Goal: Information Seeking & Learning: Learn about a topic

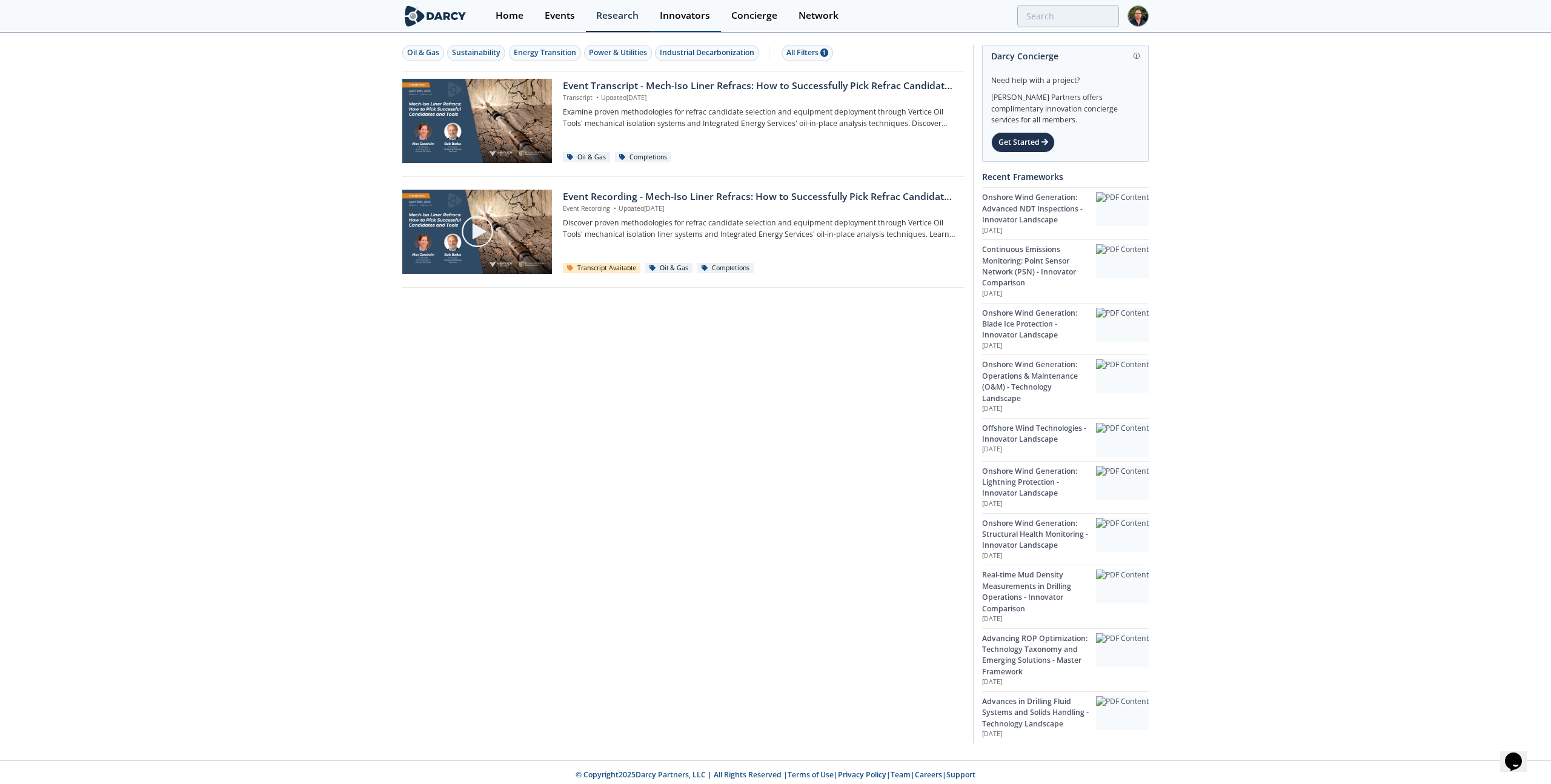
click at [690, 11] on div "Innovators" at bounding box center [684, 16] width 51 height 9
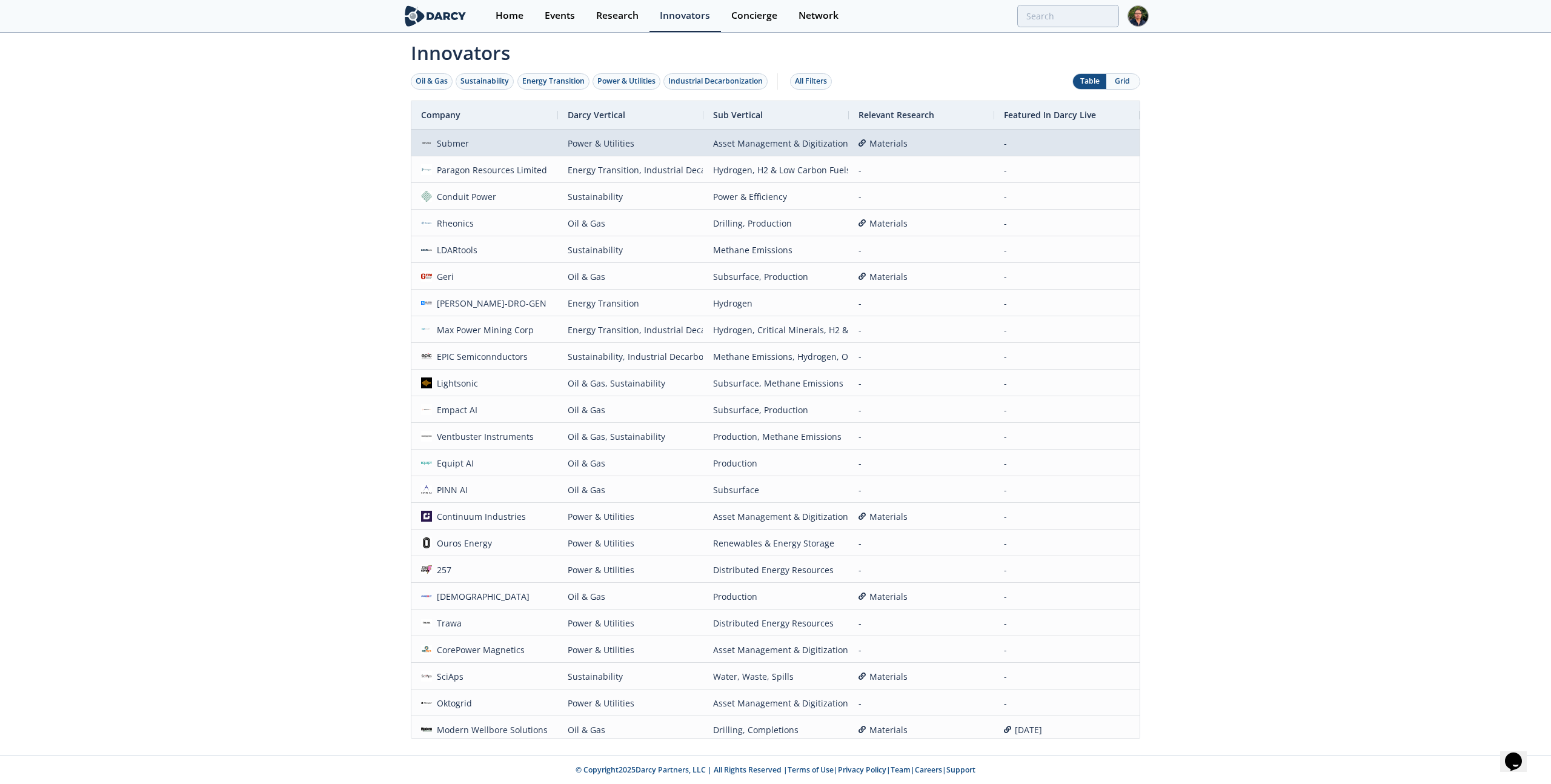
click at [441, 144] on div "Submer" at bounding box center [450, 142] width 37 height 26
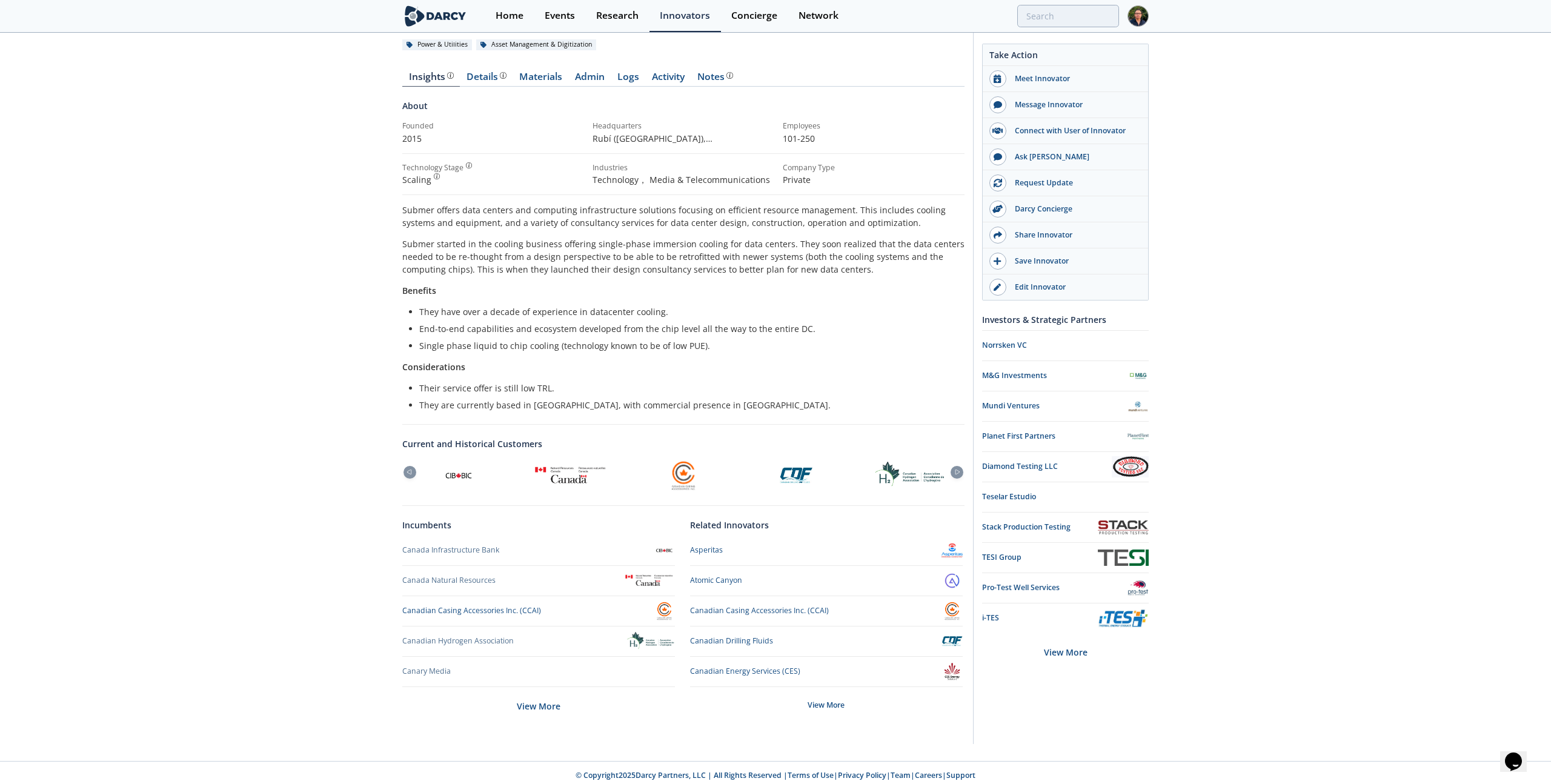
scroll to position [110, 0]
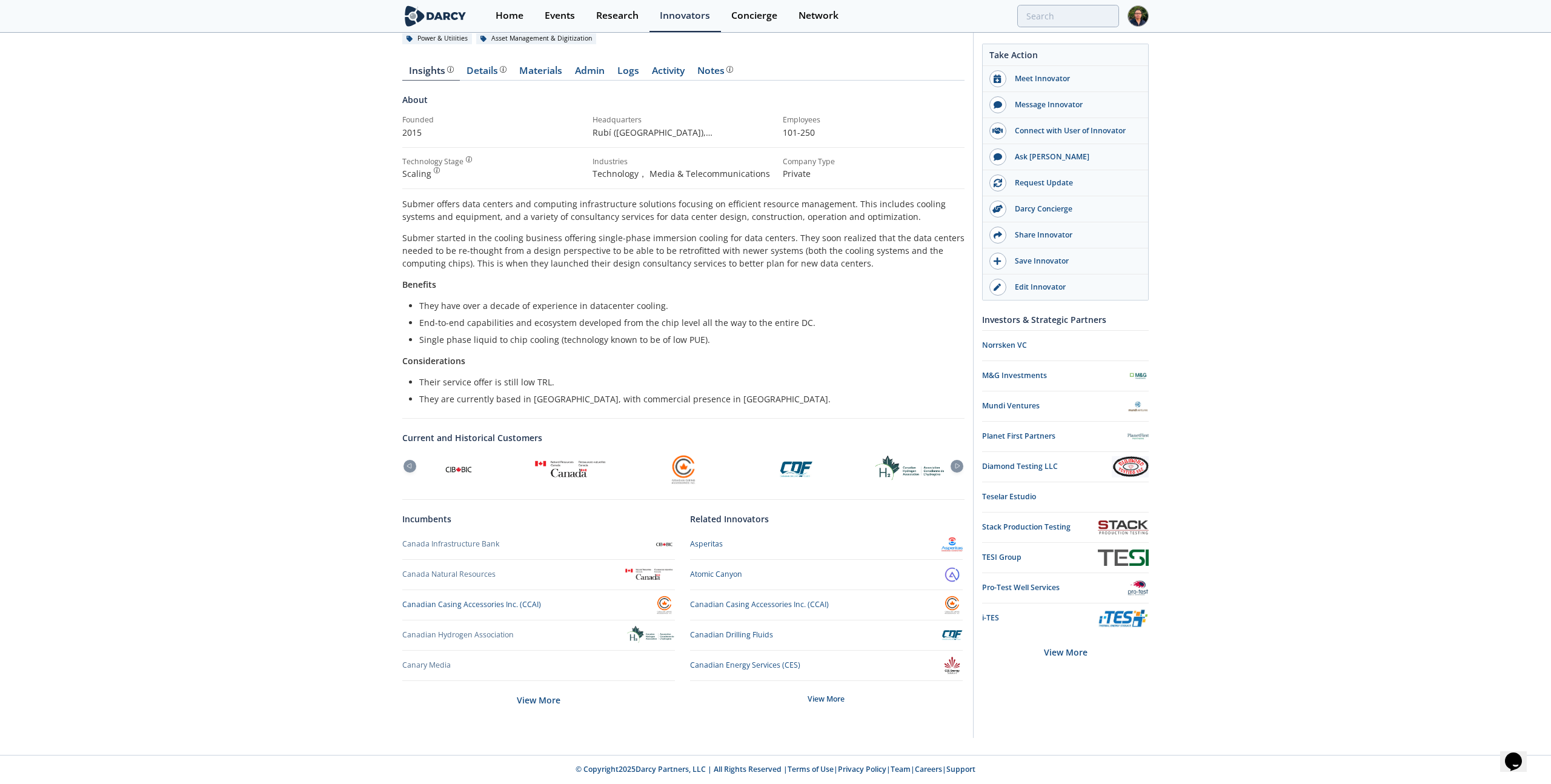
click at [1259, 398] on div "Submer Submer provides a computing liquid immersion cooling solution for data c…" at bounding box center [776, 339] width 1551 height 831
click at [144, 142] on div "Submer Submer provides a computing liquid immersion cooling solution for data c…" at bounding box center [776, 339] width 1551 height 831
click at [198, 190] on div "Submer Submer provides a computing liquid immersion cooling solution for data c…" at bounding box center [776, 339] width 1551 height 831
click at [1278, 402] on div "Submer Submer provides a computing liquid immersion cooling solution for data c…" at bounding box center [776, 339] width 1551 height 831
click at [556, 15] on div "Events" at bounding box center [559, 16] width 30 height 9
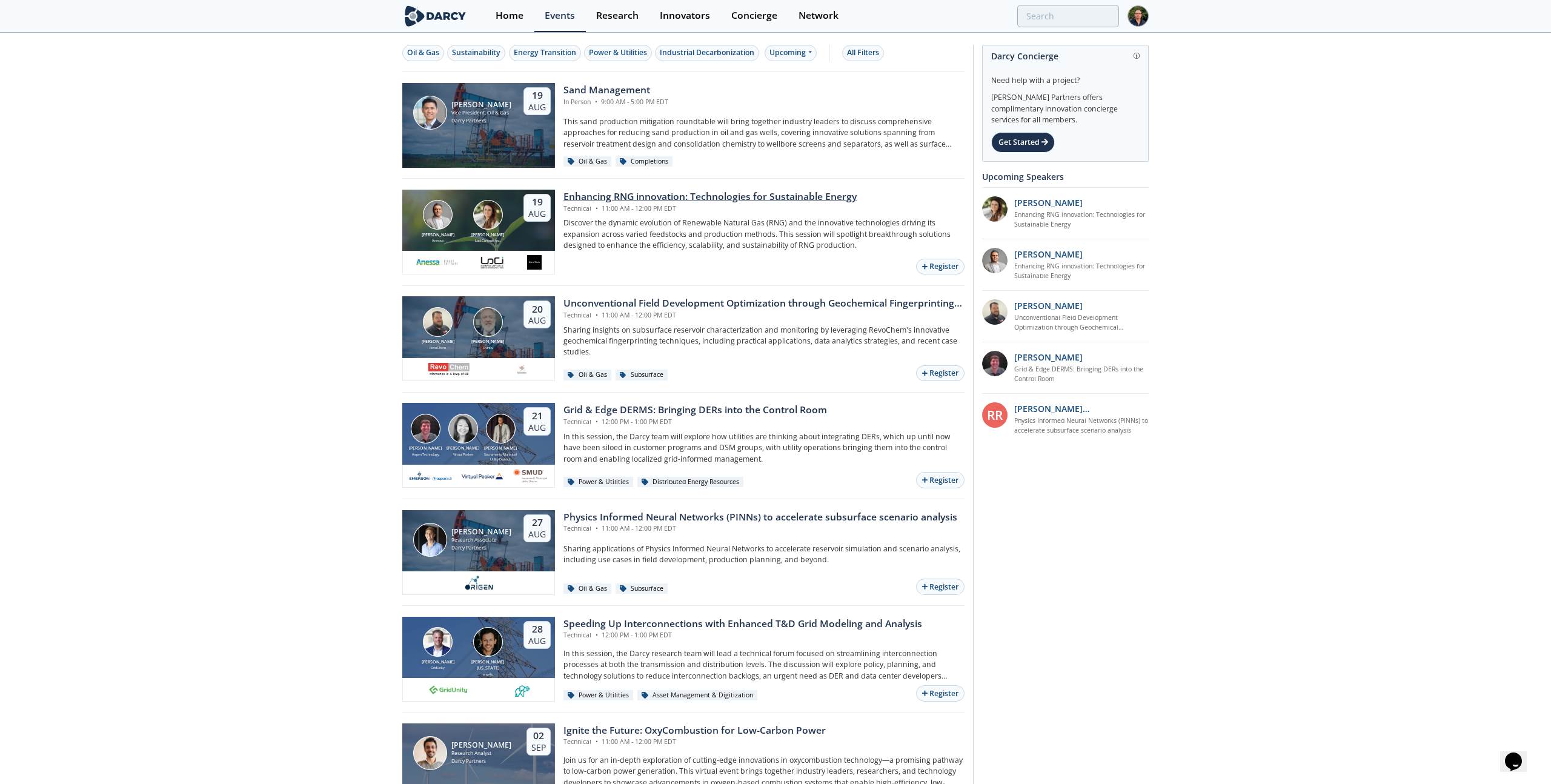
click at [670, 201] on div "Enhancing RNG innovation: Technologies for Sustainable Energy" at bounding box center [709, 197] width 293 height 15
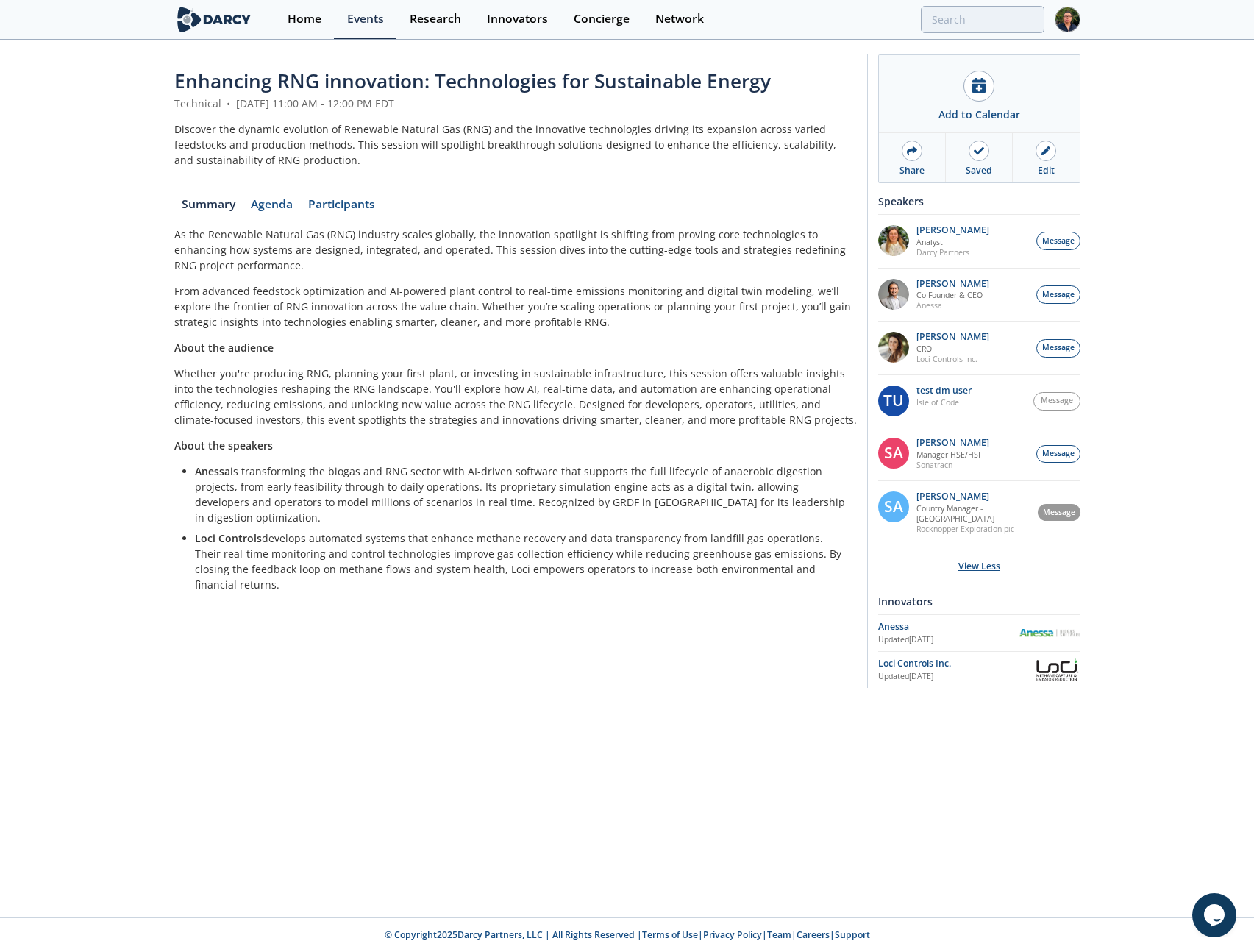
click at [979, 559] on div "View Less" at bounding box center [979, 566] width 202 height 44
click at [1134, 360] on div "Enhancing RNG innovation: Technologies for Sustainable Energy Technical • Augus…" at bounding box center [627, 375] width 1254 height 667
click at [991, 551] on div "View Less" at bounding box center [979, 566] width 202 height 44
click at [977, 555] on div "View Less" at bounding box center [979, 566] width 202 height 44
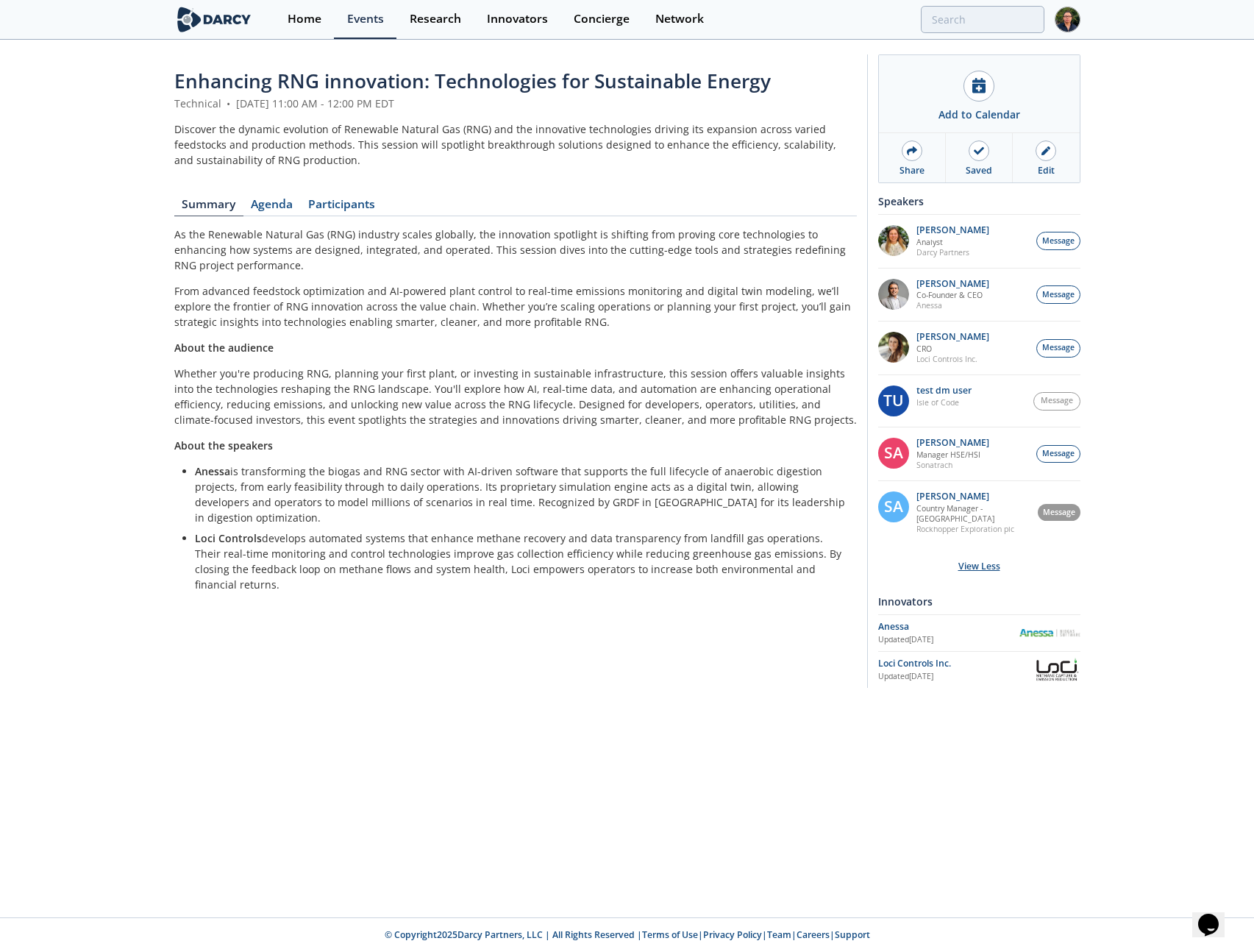
click at [976, 558] on div "View Less" at bounding box center [979, 566] width 202 height 44
click at [969, 555] on div "View Less" at bounding box center [979, 566] width 202 height 44
click at [1126, 559] on div "Enhancing RNG innovation: Technologies for Sustainable Energy Technical • Augus…" at bounding box center [627, 375] width 1254 height 667
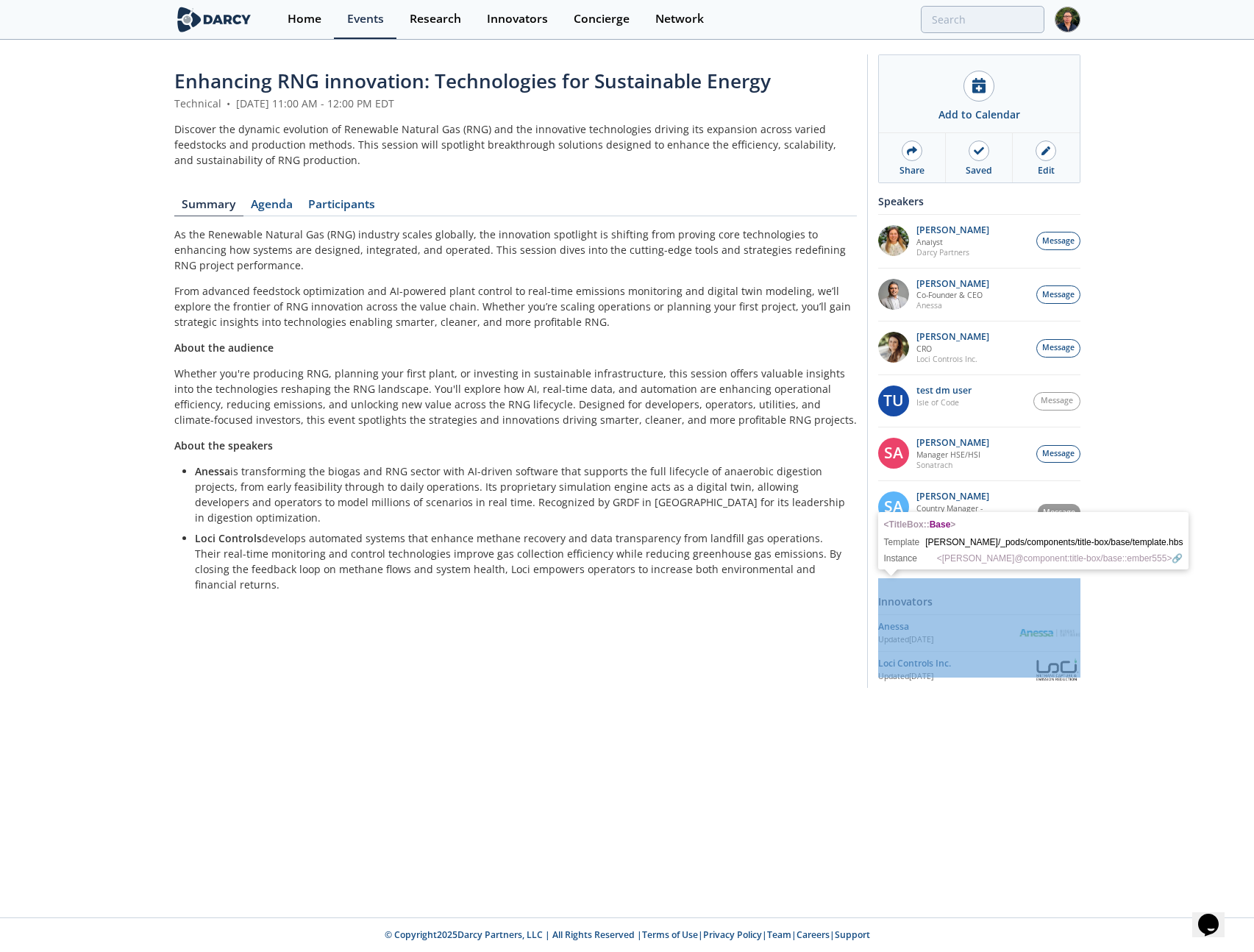
click at [941, 598] on div "Innovators" at bounding box center [979, 601] width 202 height 26
click at [1190, 499] on div "Enhancing RNG innovation: Technologies for Sustainable Energy Technical • Augus…" at bounding box center [627, 375] width 1254 height 667
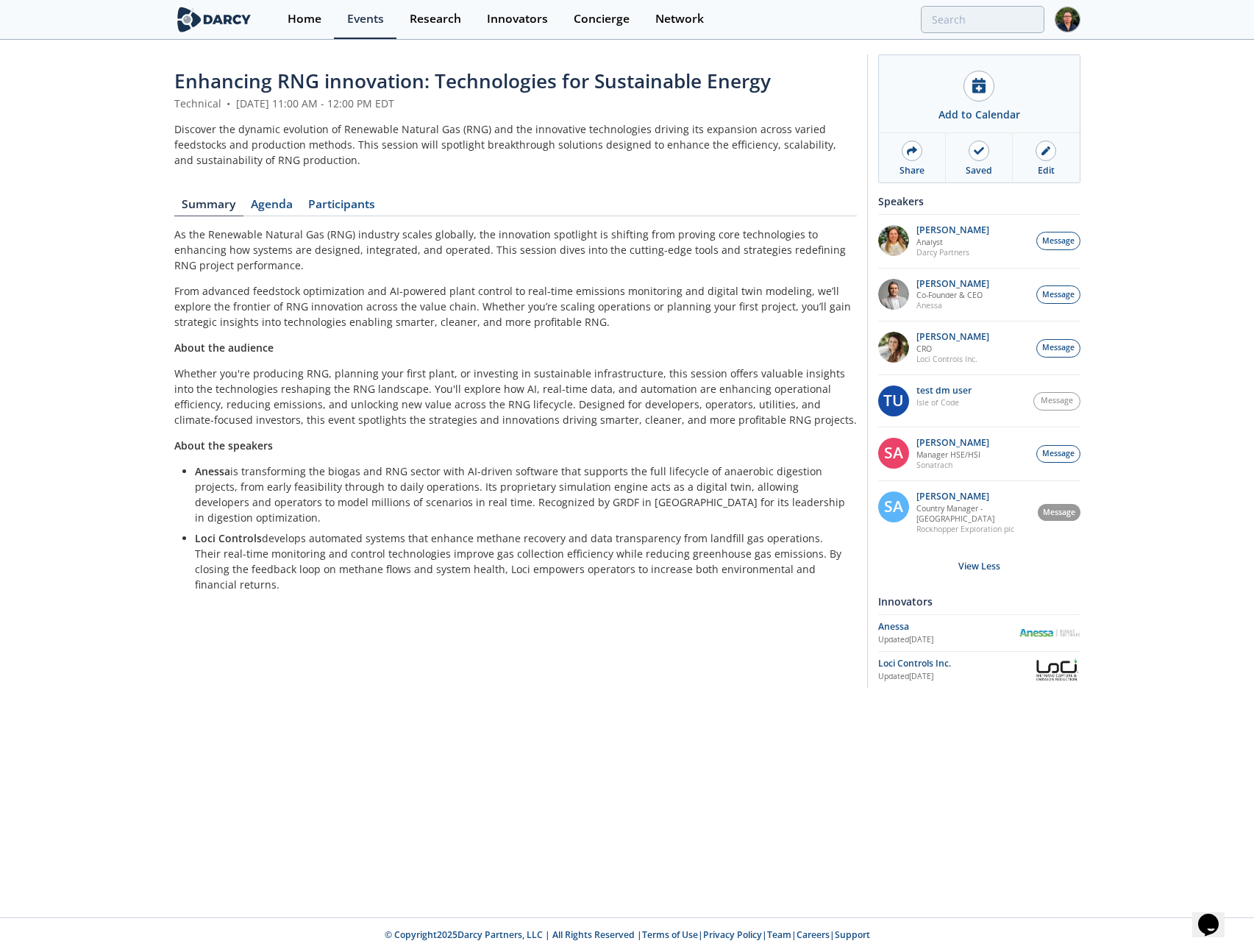
drag, startPoint x: 921, startPoint y: 688, endPoint x: 938, endPoint y: 688, distance: 17.0
click at [923, 688] on div "Enhancing RNG innovation: Technologies for Sustainable Energy Technical • Augus…" at bounding box center [627, 375] width 1254 height 667
click at [983, 694] on div "Enhancing RNG innovation: Technologies for Sustainable Energy Technical • Augus…" at bounding box center [627, 375] width 1254 height 667
click at [977, 688] on div "Enhancing RNG innovation: Technologies for Sustainable Energy Technical • Augus…" at bounding box center [627, 375] width 1254 height 667
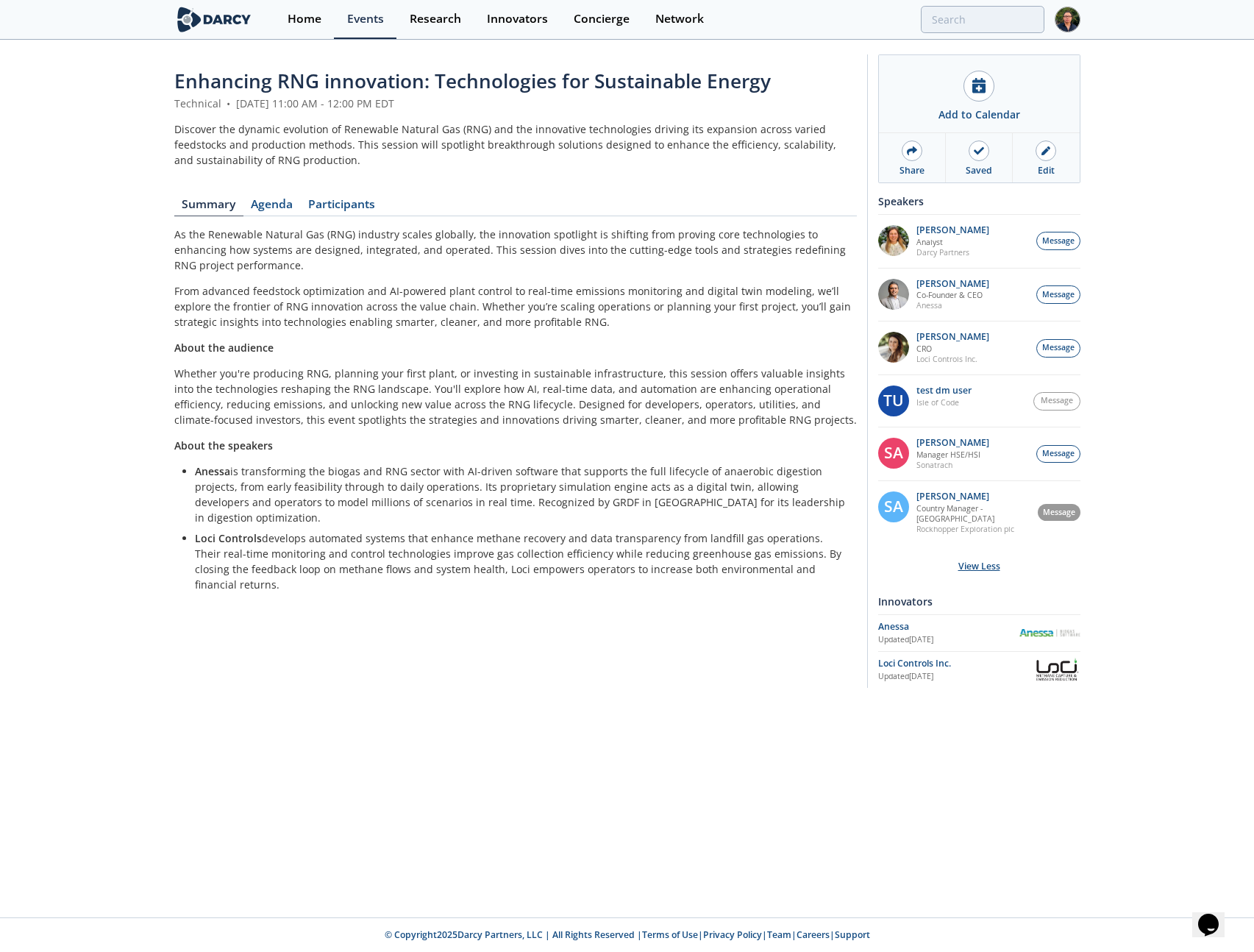
click at [970, 552] on div "View Less" at bounding box center [979, 566] width 202 height 44
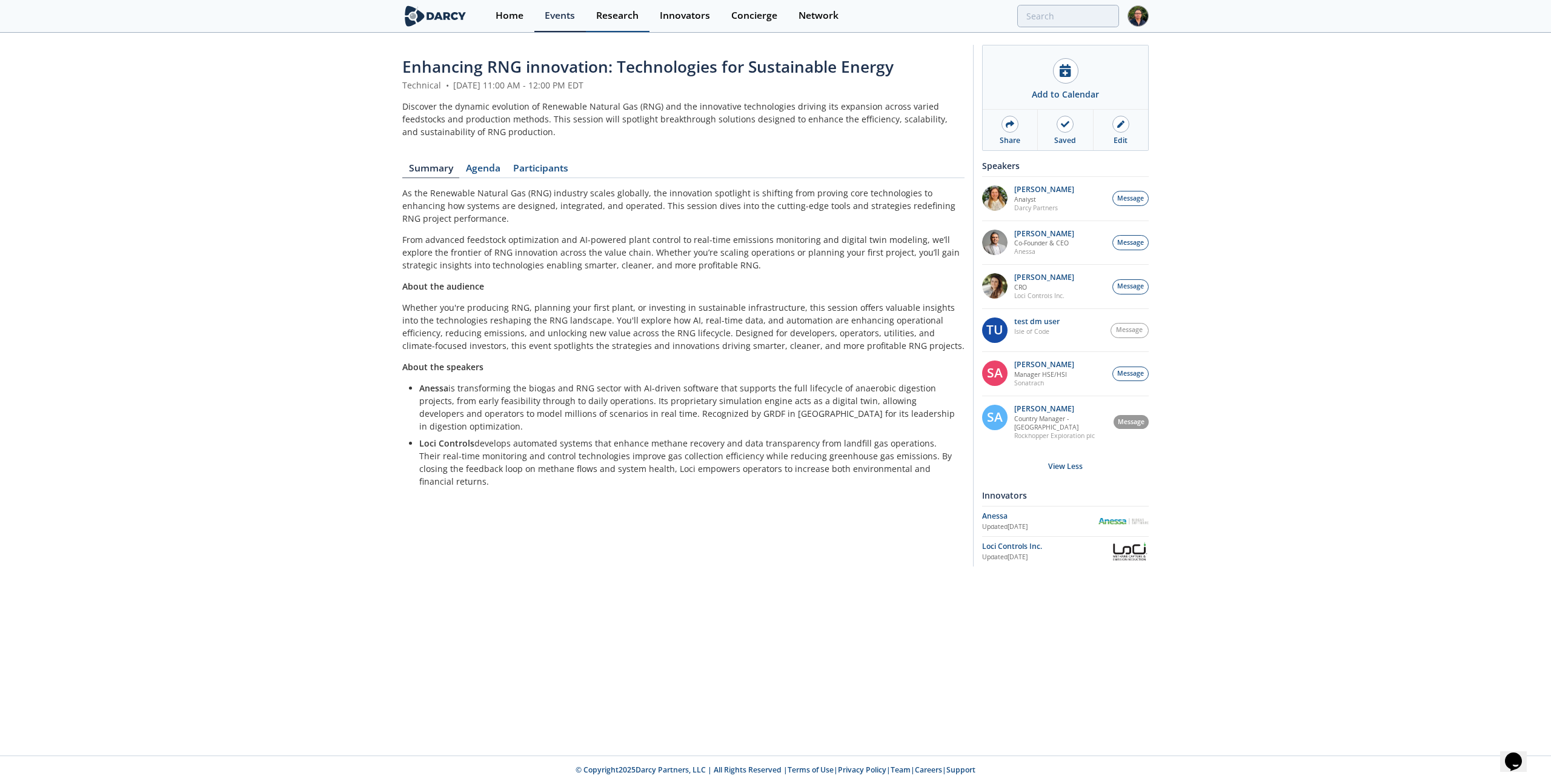
click at [619, 16] on div "Research" at bounding box center [617, 16] width 43 height 9
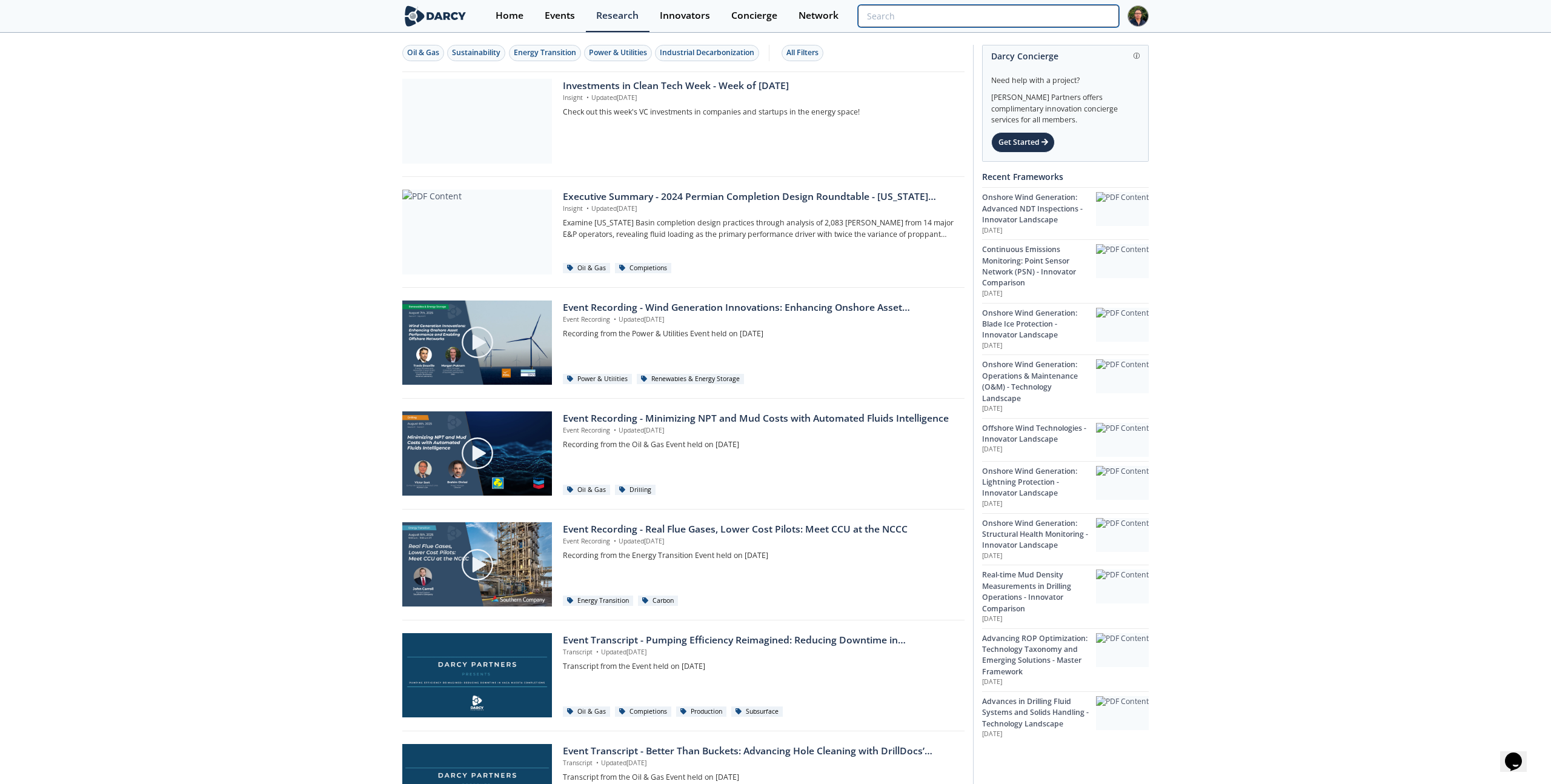
click at [1035, 14] on input "search" at bounding box center [989, 16] width 261 height 23
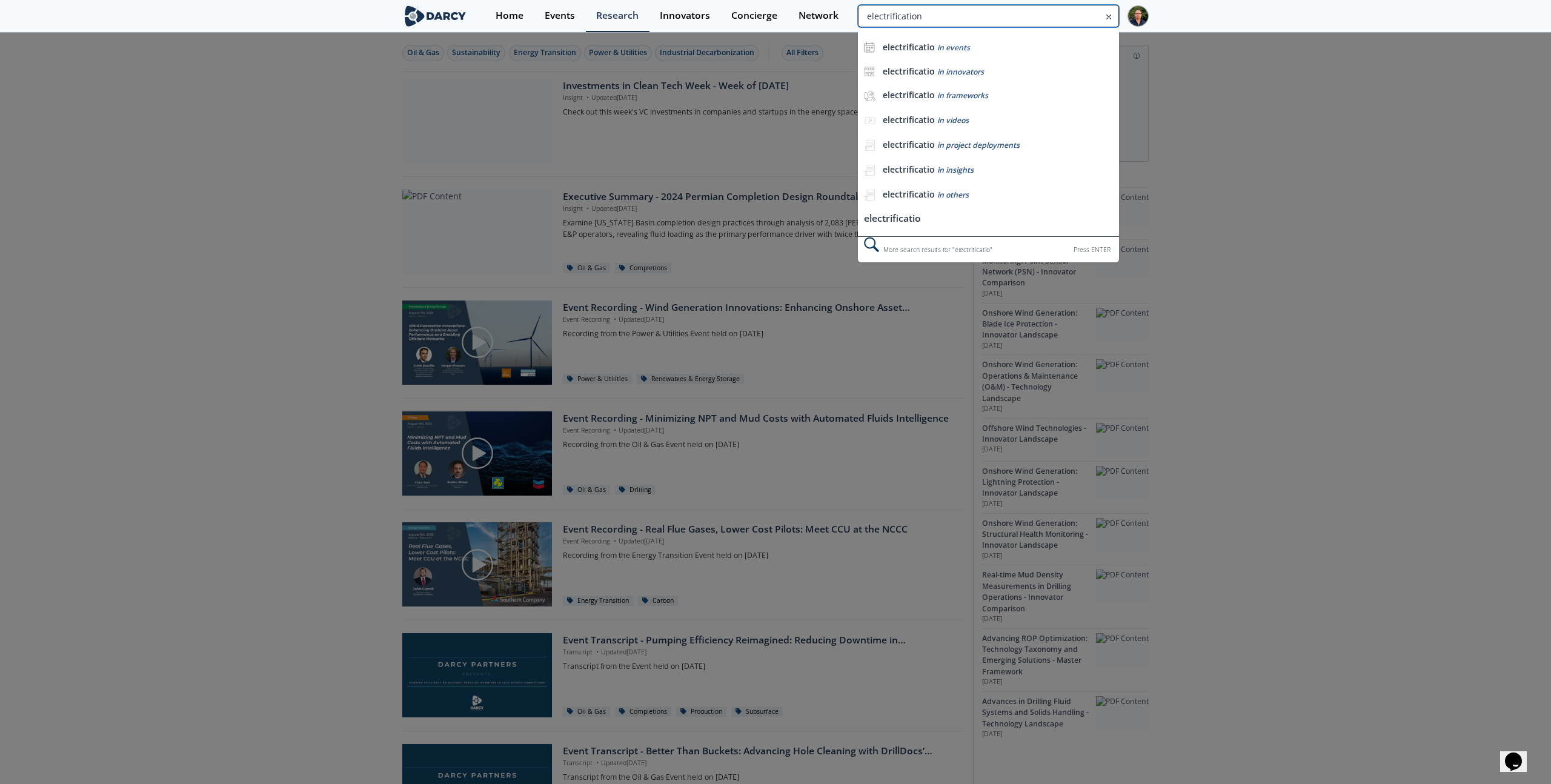
type input "electrification"
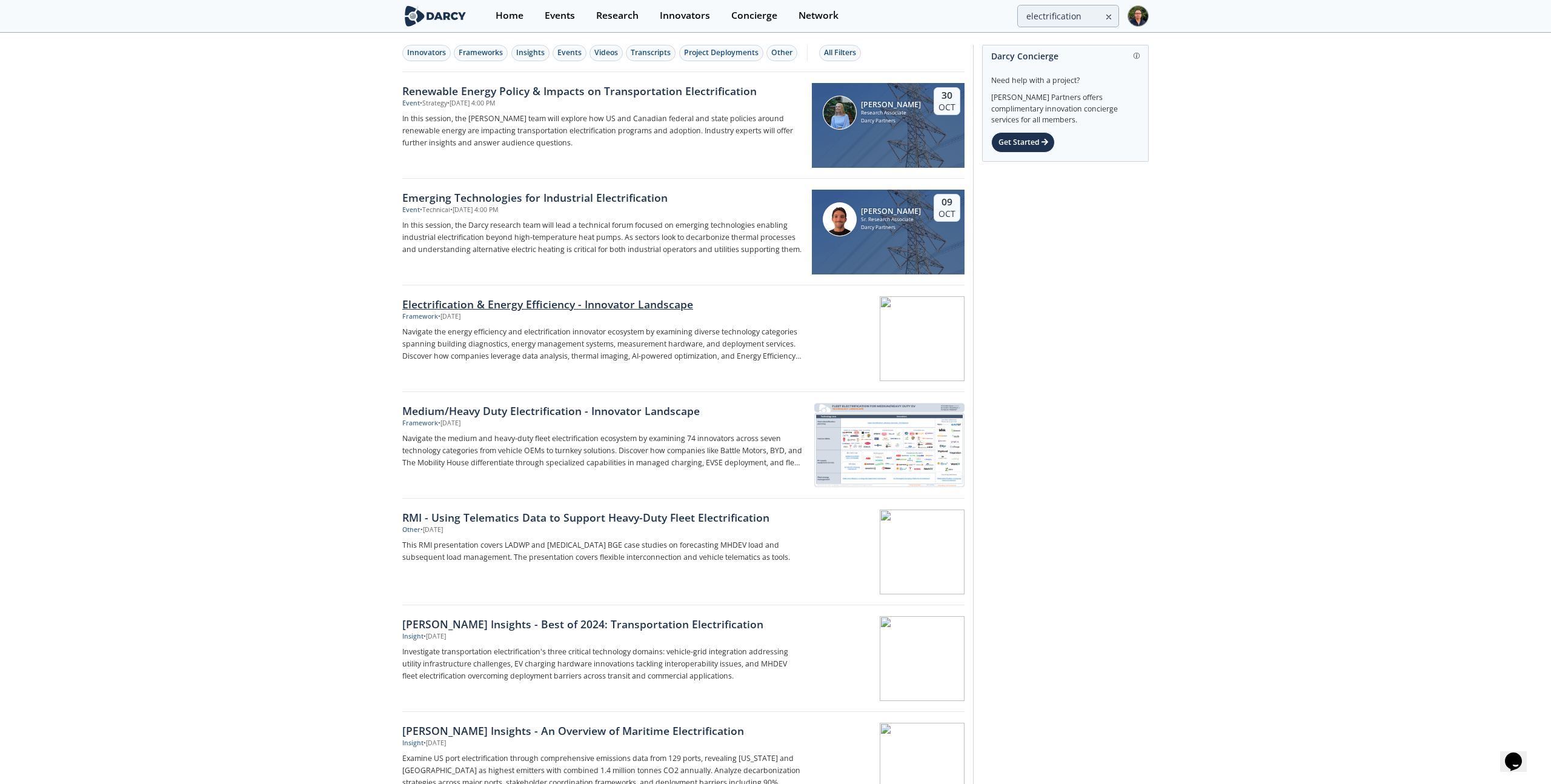
click at [607, 318] on div "Framework • Jul 11, 2025" at bounding box center [603, 317] width 401 height 9
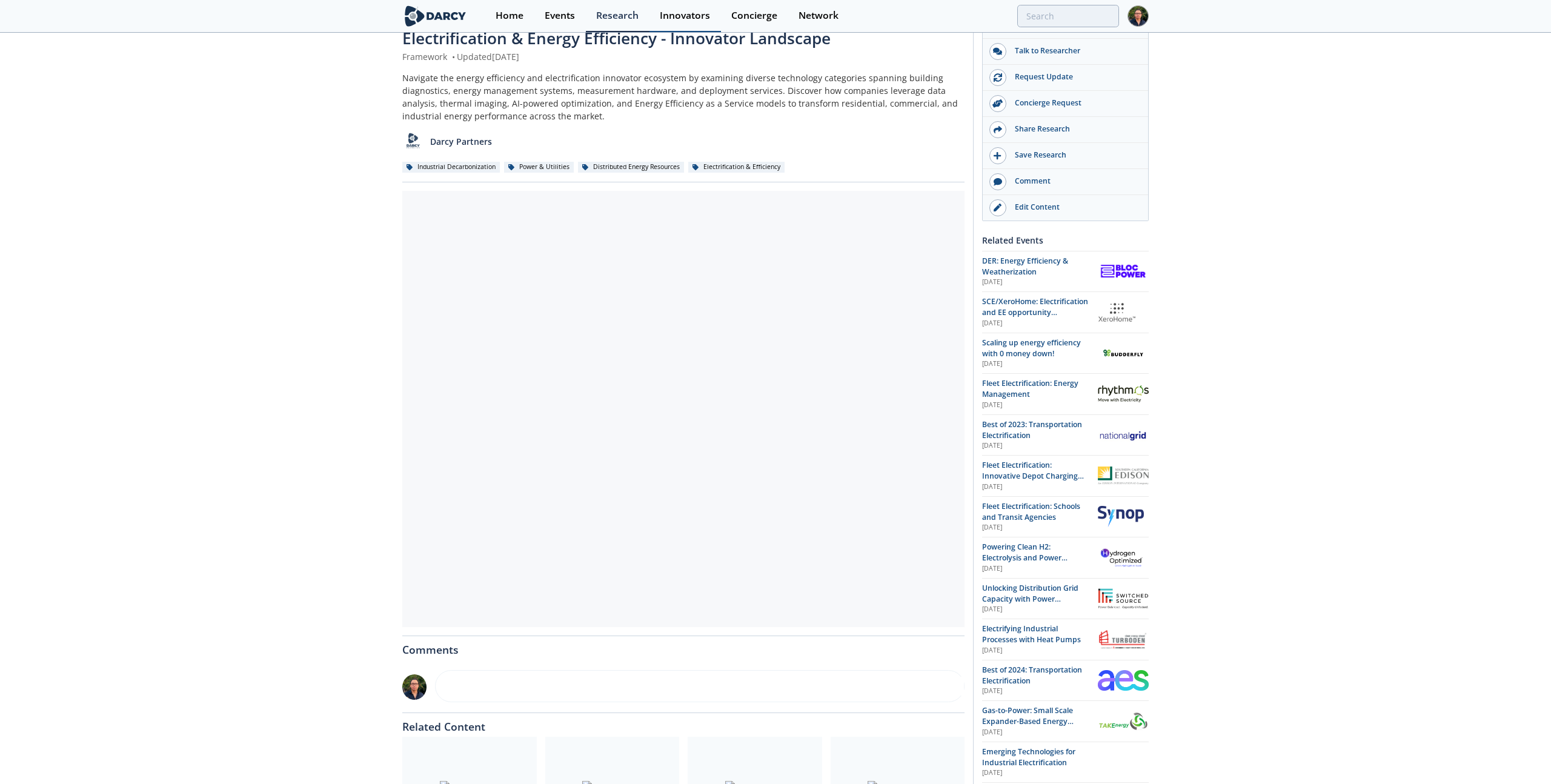
click at [684, 8] on link "Innovators" at bounding box center [685, 16] width 72 height 32
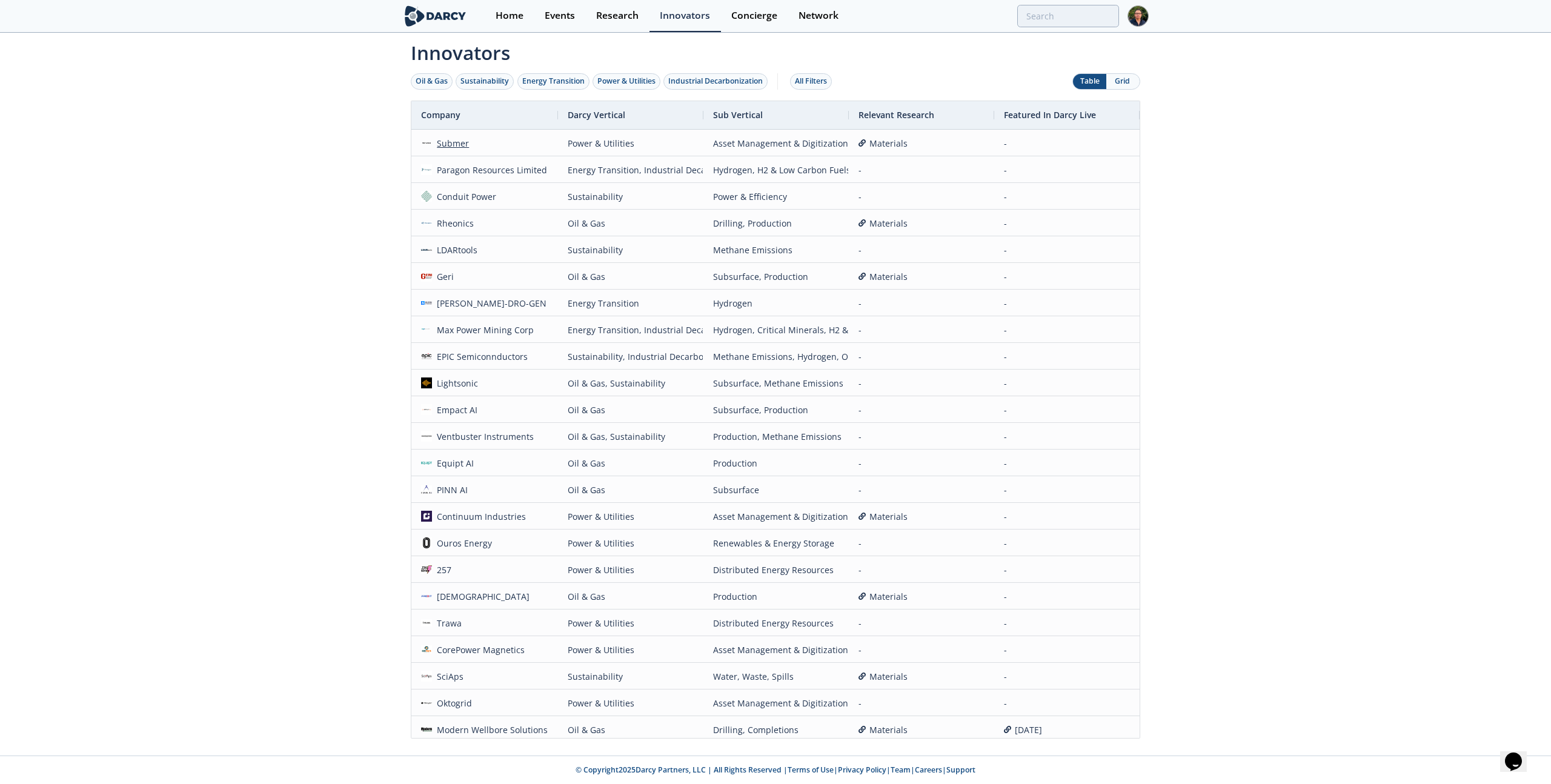
click at [448, 142] on div "Submer" at bounding box center [450, 142] width 37 height 26
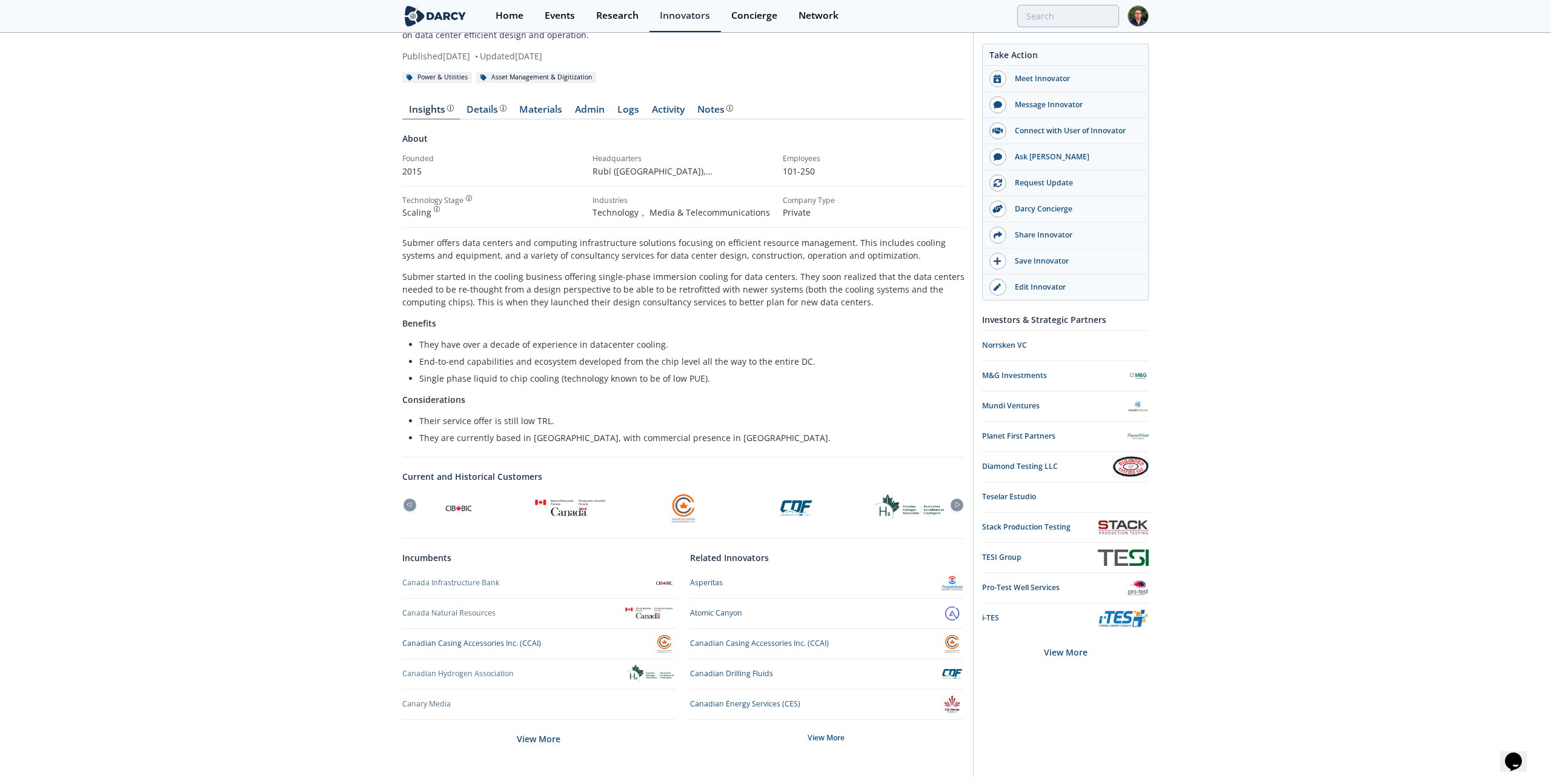
scroll to position [110, 0]
